Goal: Find contact information: Find contact information

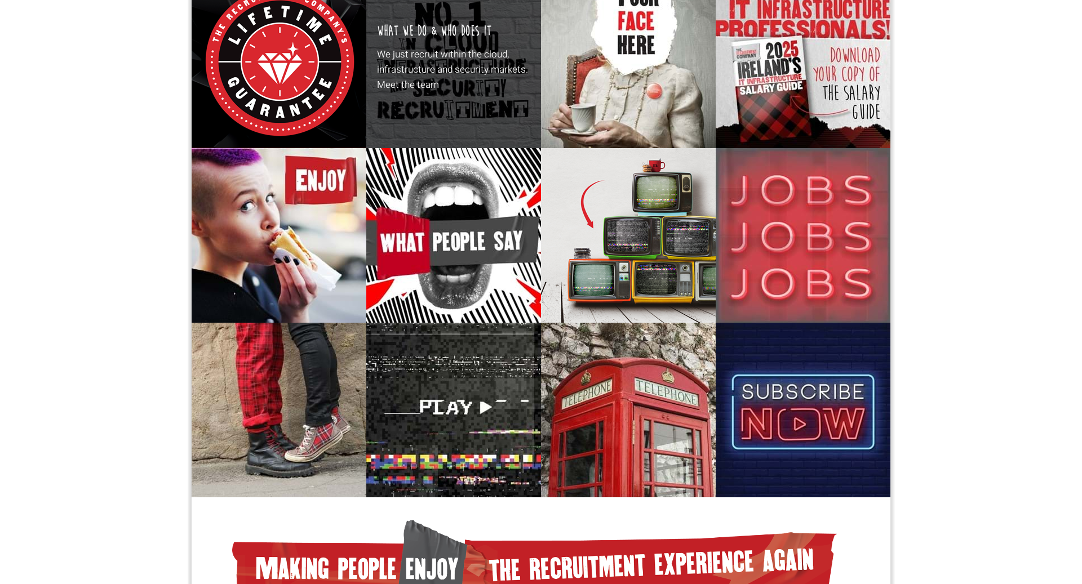
scroll to position [133, 0]
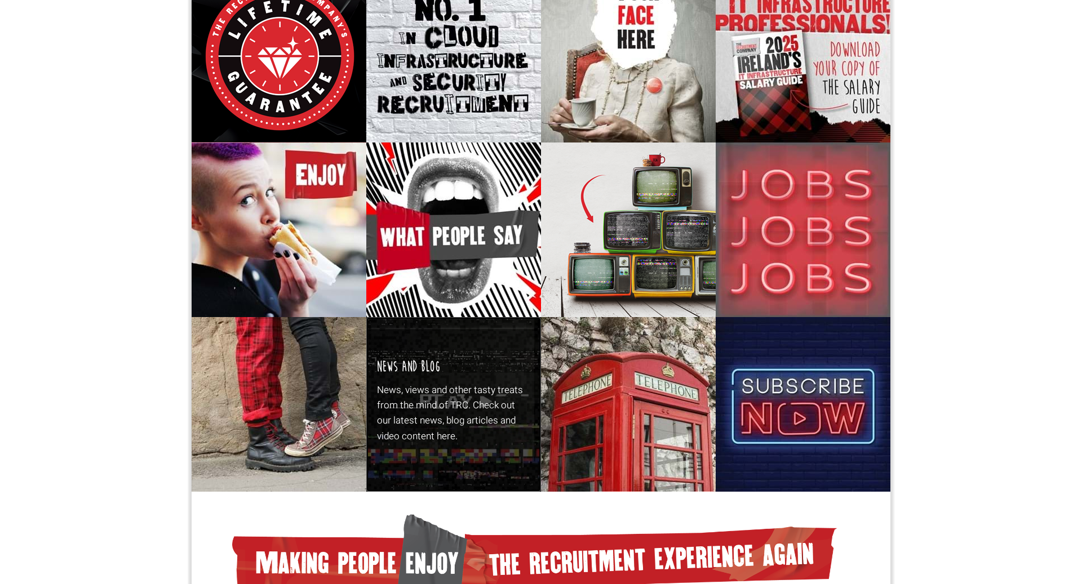
click at [445, 388] on p "News, views and other tasty treats from the mind of TRC. Check out our latest n…" at bounding box center [454, 413] width 154 height 61
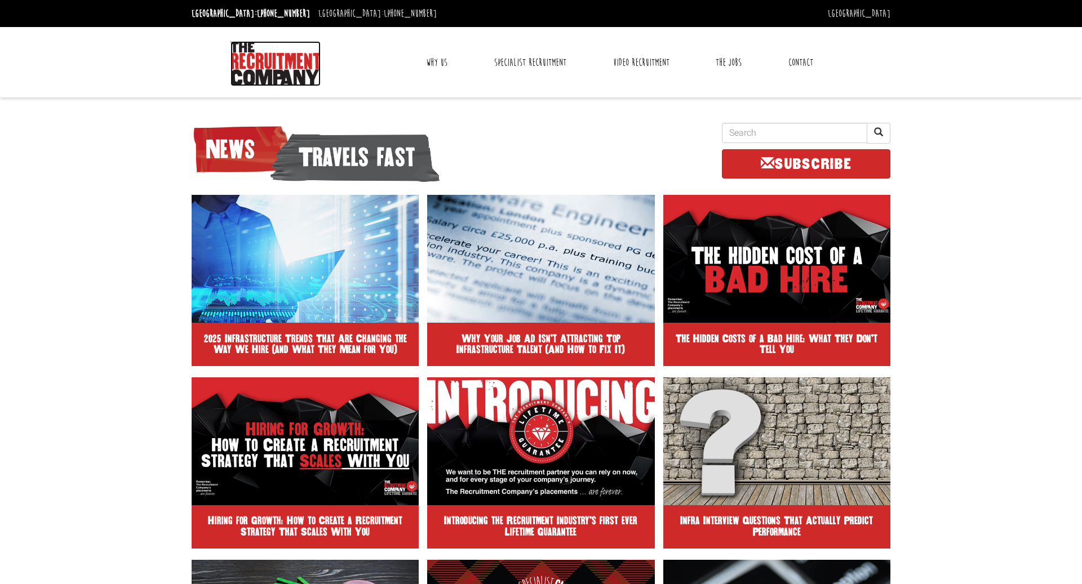
click at [276, 58] on img at bounding box center [275, 63] width 90 height 45
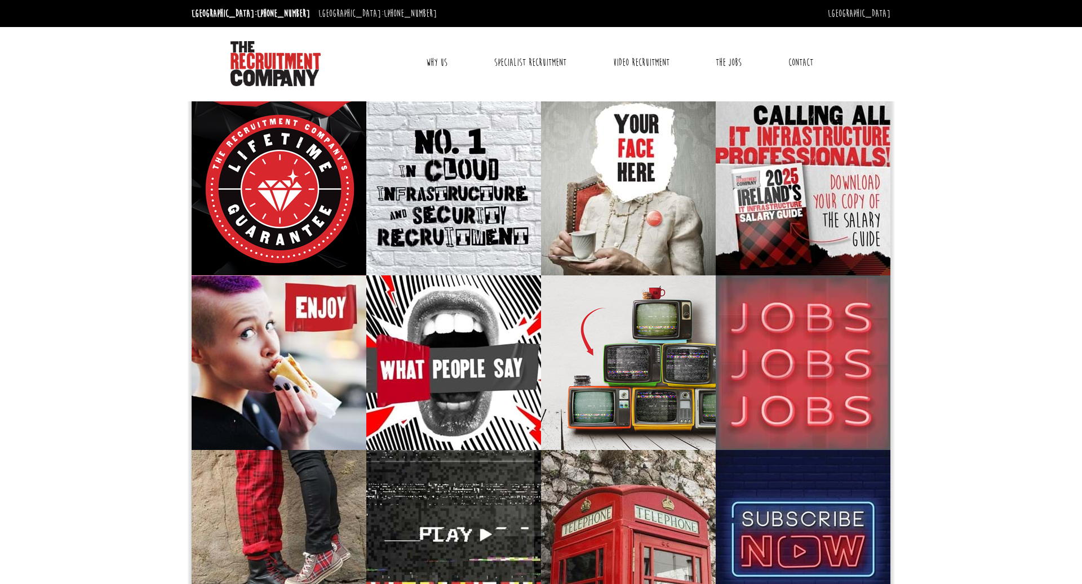
click at [802, 63] on link "Contact" at bounding box center [801, 62] width 42 height 28
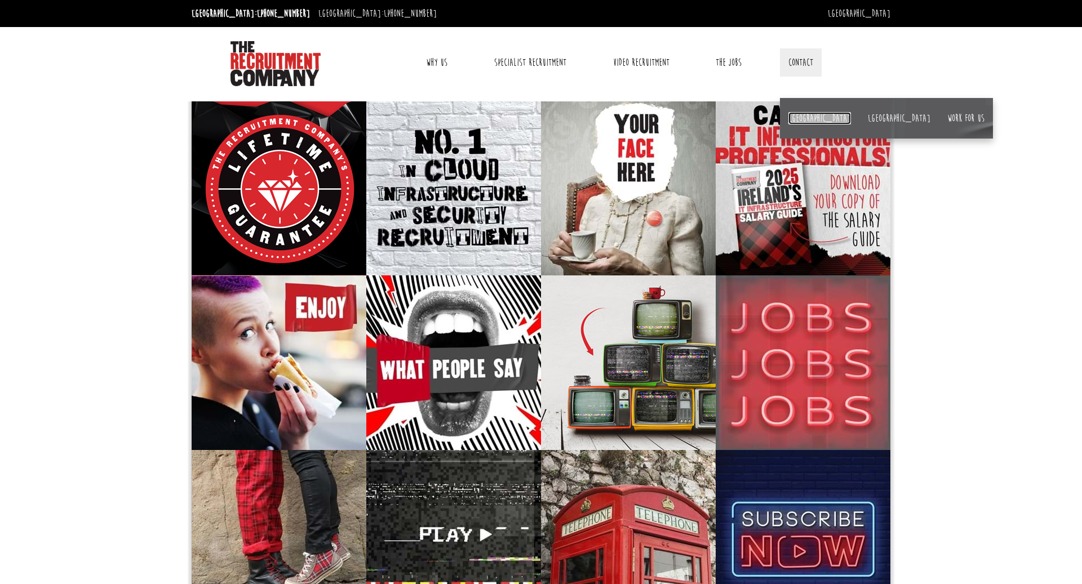
click at [798, 119] on link "[GEOGRAPHIC_DATA]" at bounding box center [819, 118] width 63 height 12
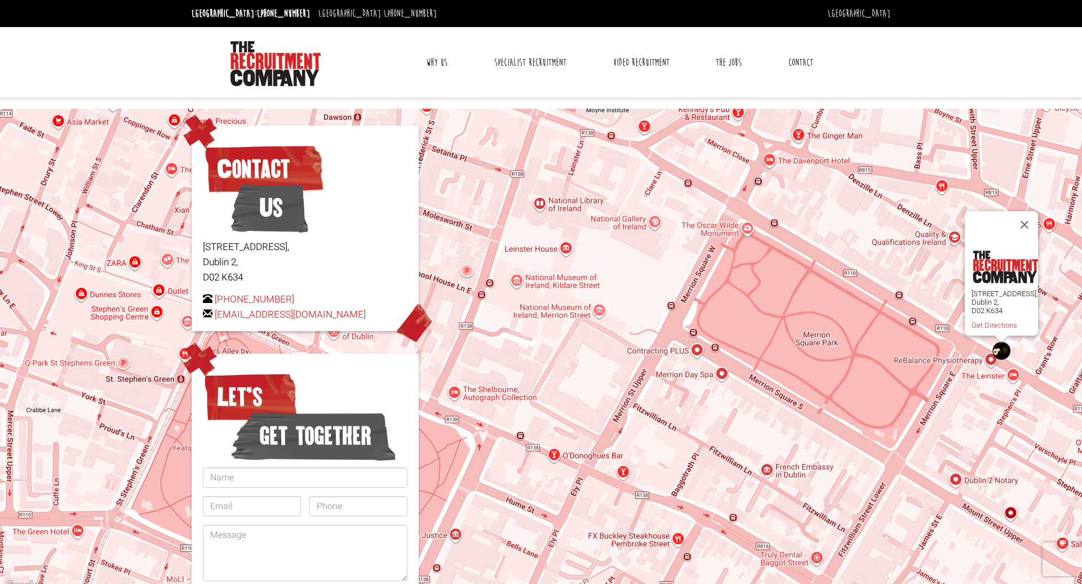
click at [443, 61] on link "Why Us" at bounding box center [437, 62] width 38 height 28
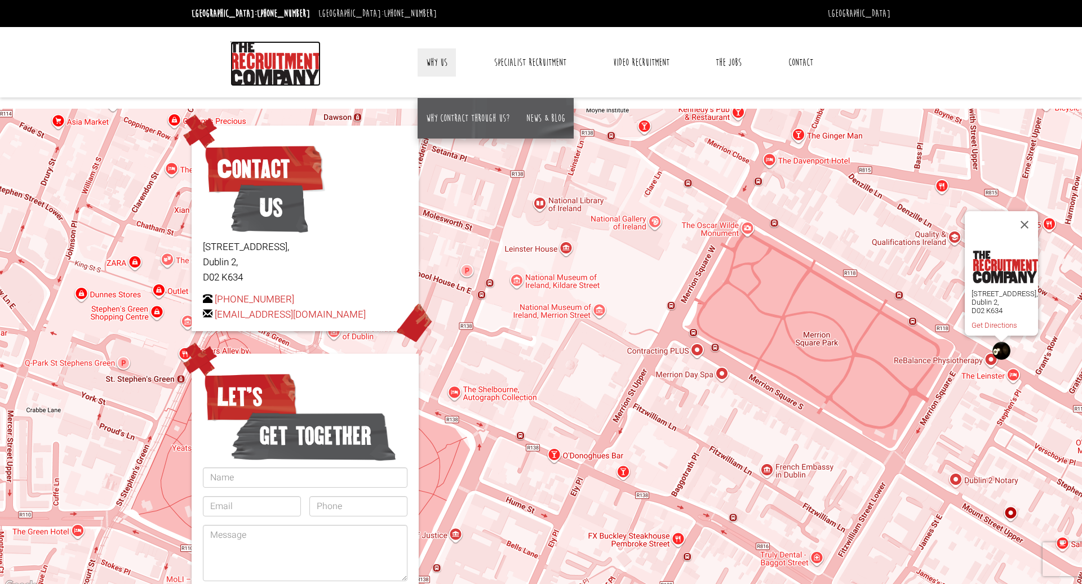
click at [251, 59] on img at bounding box center [275, 63] width 90 height 45
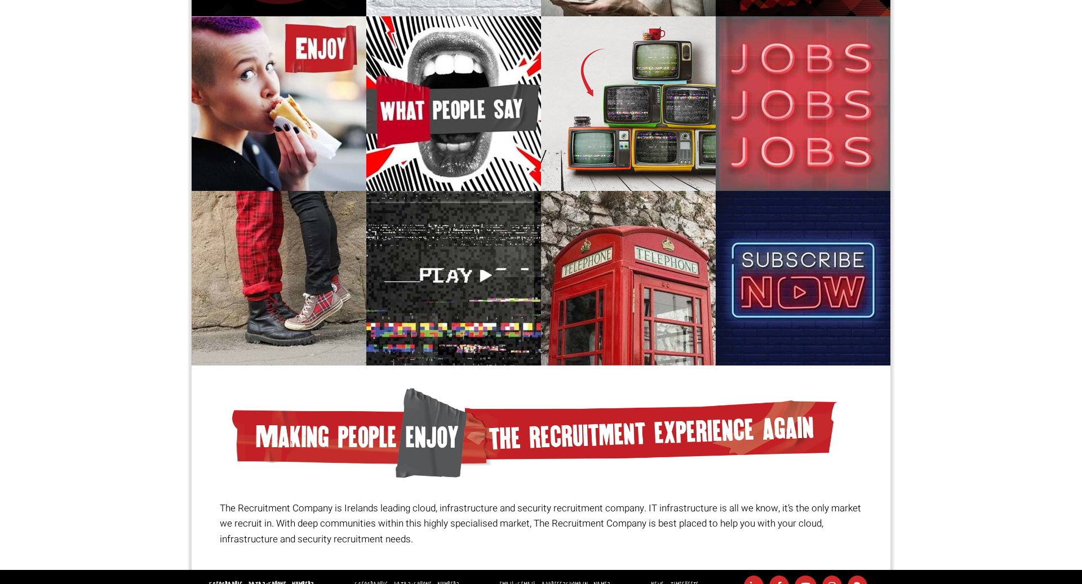
scroll to position [276, 0]
